Goal: Information Seeking & Learning: Learn about a topic

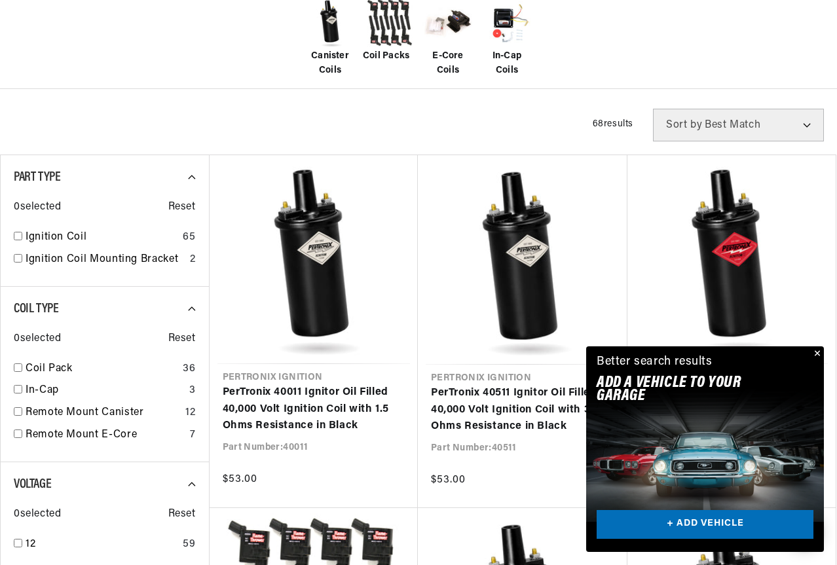
click at [820, 351] on button "Close" at bounding box center [817, 355] width 16 height 16
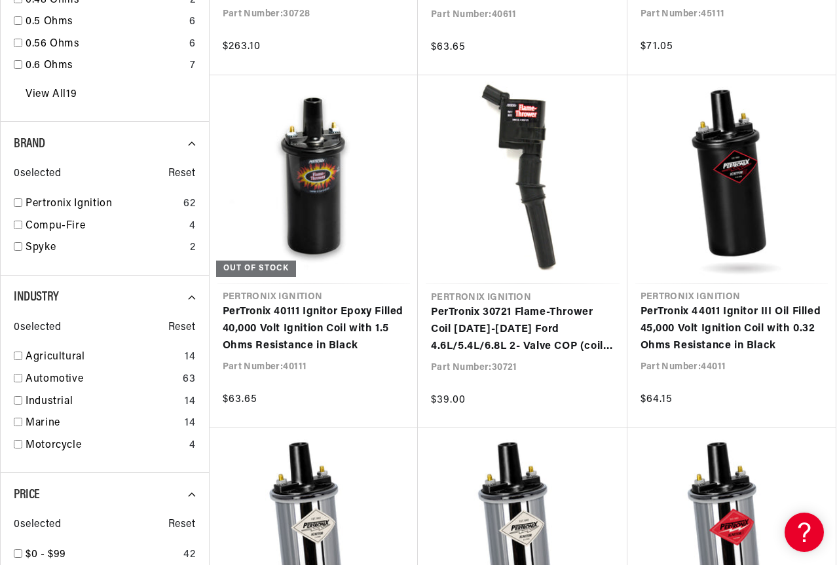
scroll to position [0, 397]
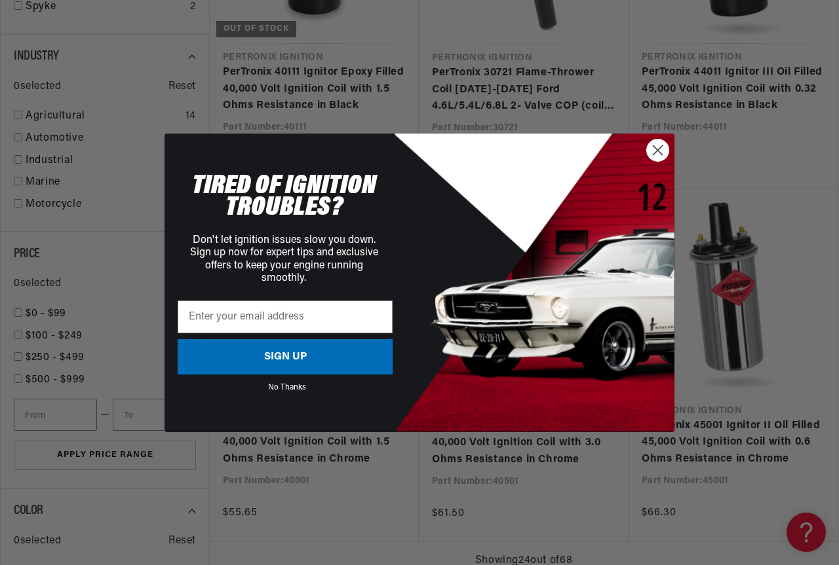
scroll to position [1507, 0]
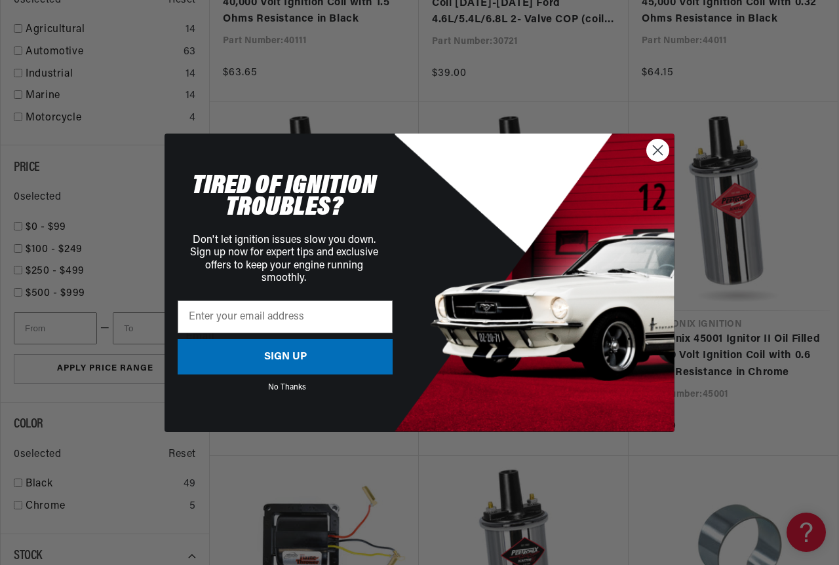
click at [653, 150] on circle "Close dialog" at bounding box center [658, 150] width 22 height 22
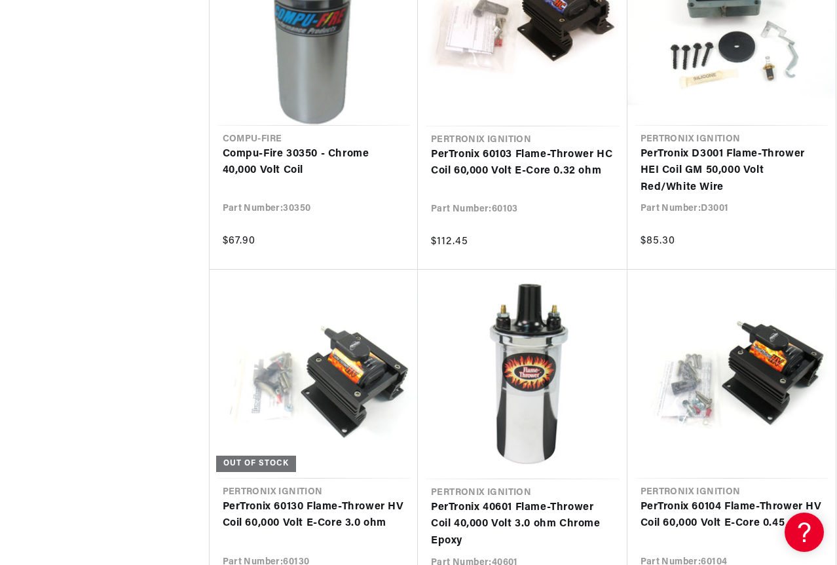
scroll to position [2752, 0]
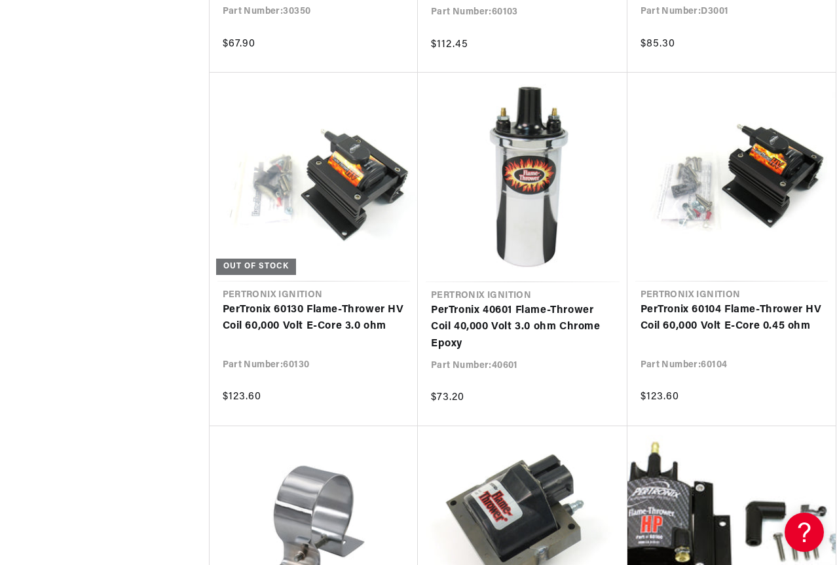
scroll to position [0, 397]
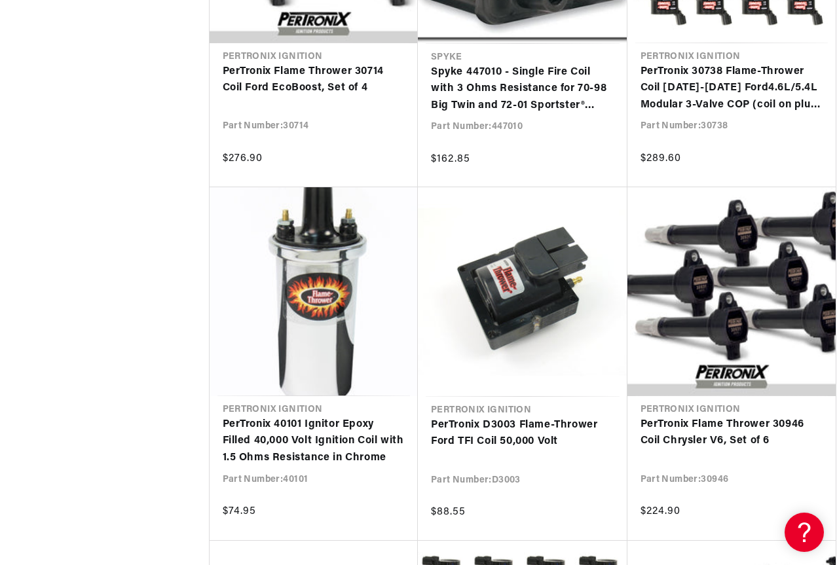
scroll to position [5635, 0]
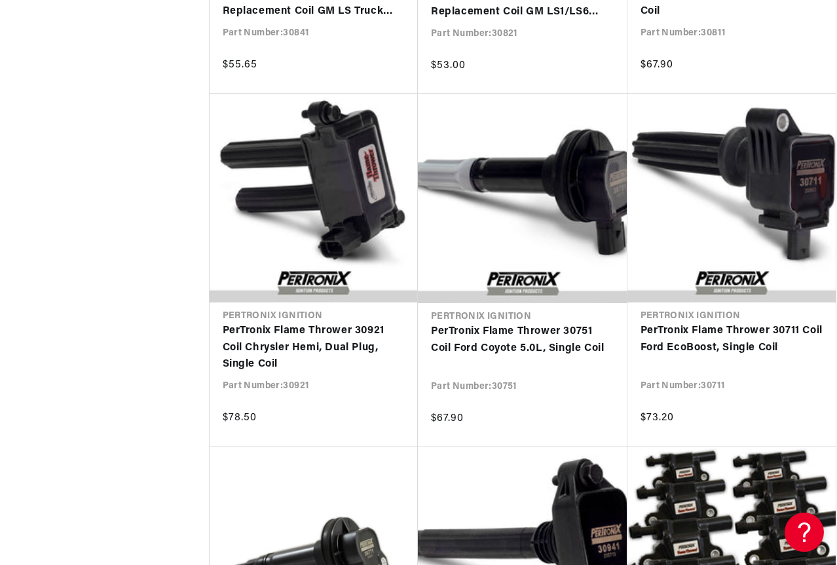
scroll to position [6898, 0]
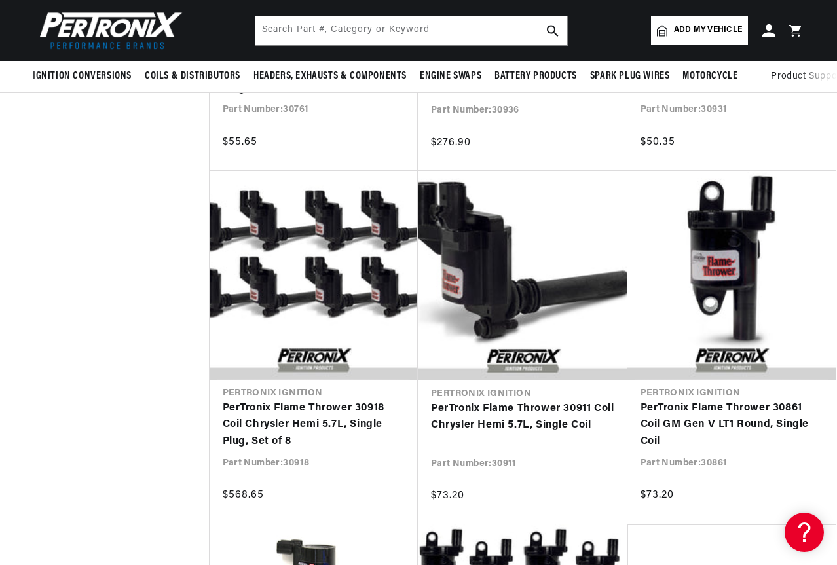
scroll to position [7207, 0]
